Goal: Task Accomplishment & Management: Use online tool/utility

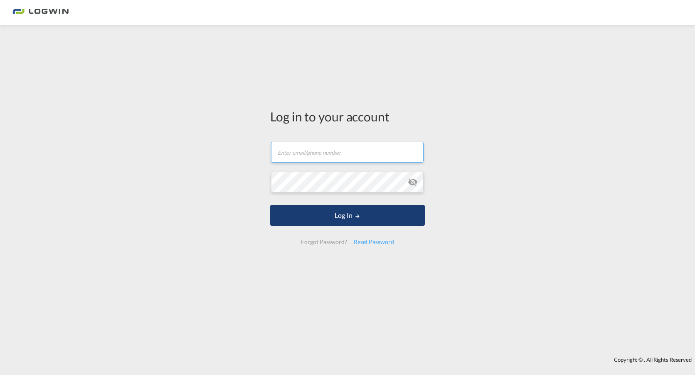
type input "[PERSON_NAME][EMAIL_ADDRESS][PERSON_NAME][DOMAIN_NAME]"
click at [344, 211] on button "Log In" at bounding box center [347, 215] width 155 height 21
